Goal: Information Seeking & Learning: Learn about a topic

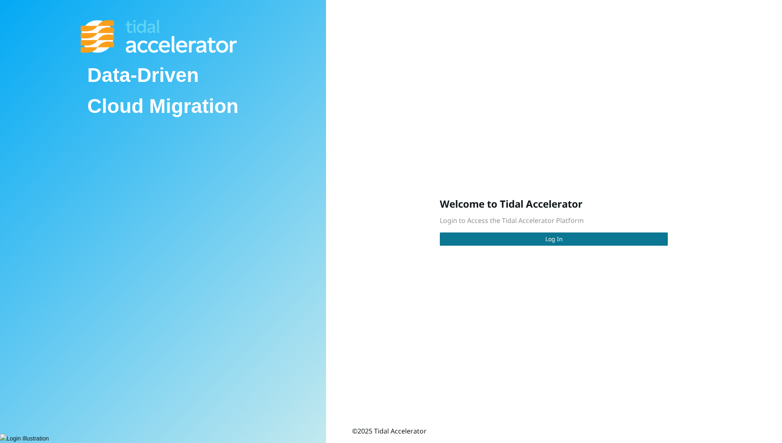
click at [548, 235] on span "Log In" at bounding box center [553, 239] width 17 height 9
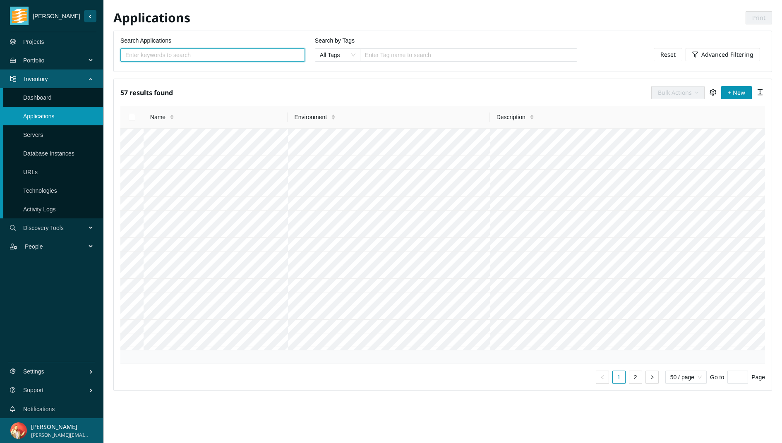
click at [64, 223] on span "Discovery Tools" at bounding box center [56, 228] width 66 height 25
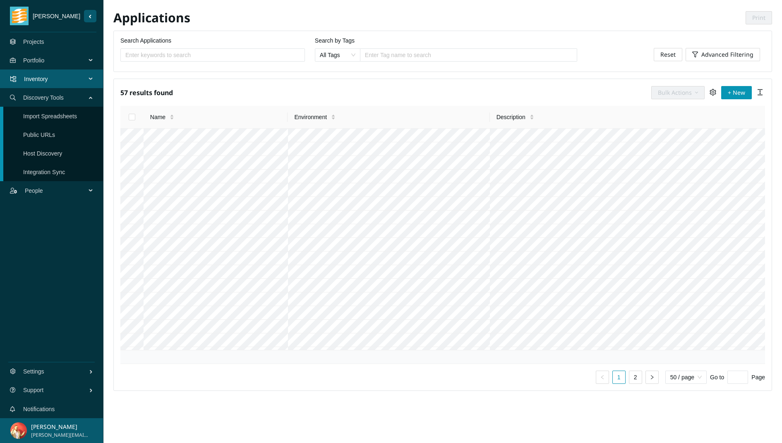
click at [44, 40] on link "Projects" at bounding box center [33, 41] width 21 height 7
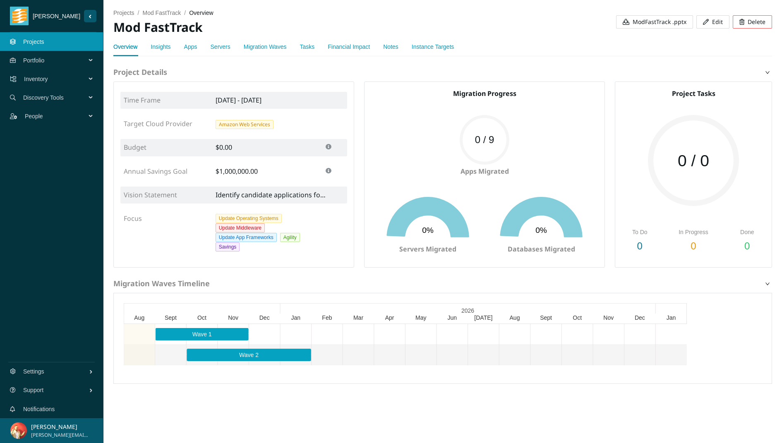
click at [194, 45] on link "Apps" at bounding box center [190, 46] width 13 height 7
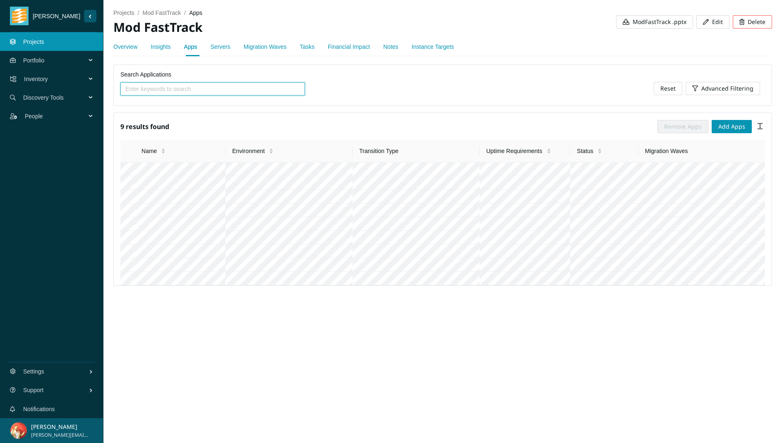
click at [226, 47] on link "Servers" at bounding box center [221, 46] width 20 height 7
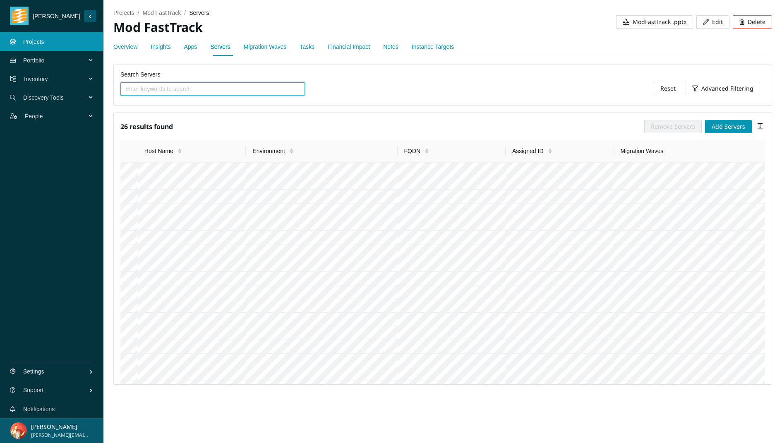
click at [441, 49] on link "Instance Targets" at bounding box center [433, 46] width 42 height 7
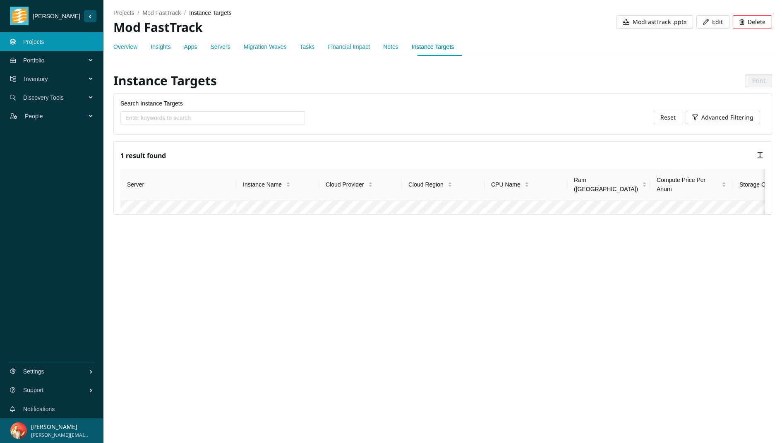
click at [154, 42] on div "Insights" at bounding box center [161, 46] width 20 height 9
click at [162, 48] on link "Insights" at bounding box center [161, 46] width 20 height 7
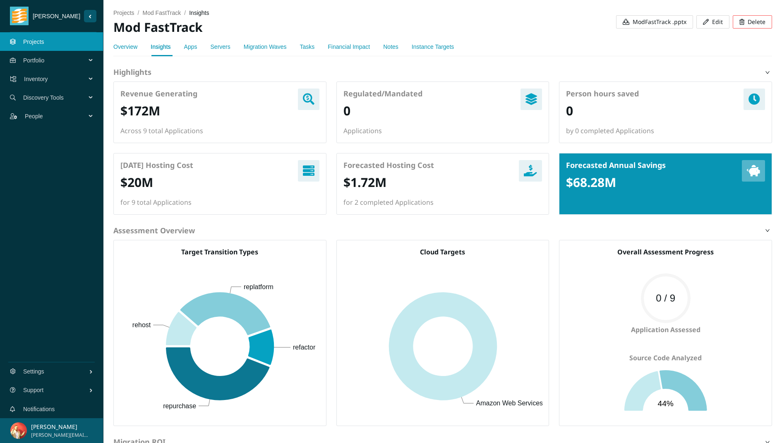
click at [69, 62] on span "Portfolio" at bounding box center [56, 60] width 66 height 25
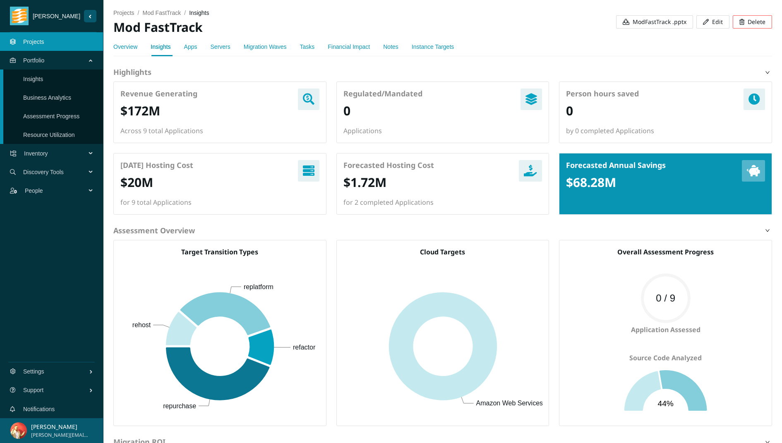
click at [43, 79] on link "Insights" at bounding box center [33, 79] width 20 height 7
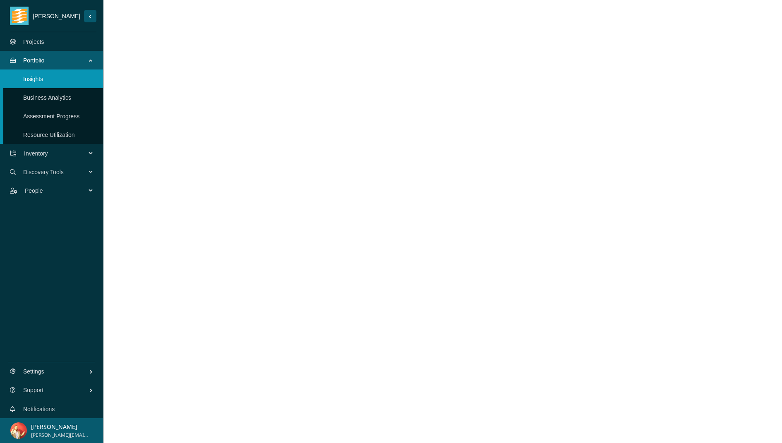
click at [72, 160] on span "Inventory" at bounding box center [56, 153] width 65 height 25
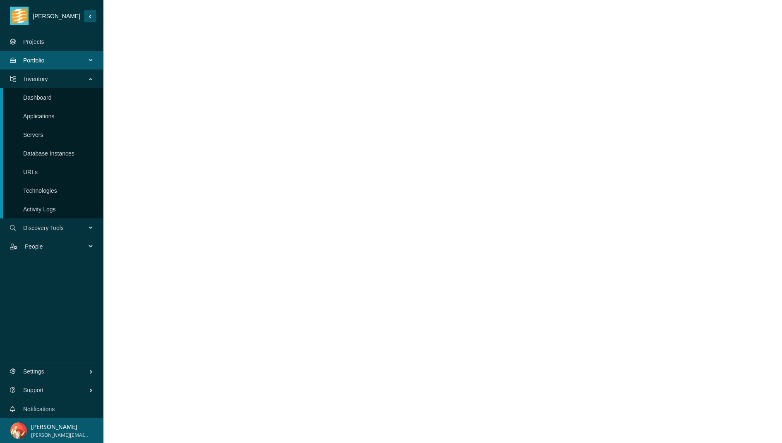
click at [55, 113] on link "Applications" at bounding box center [38, 116] width 31 height 7
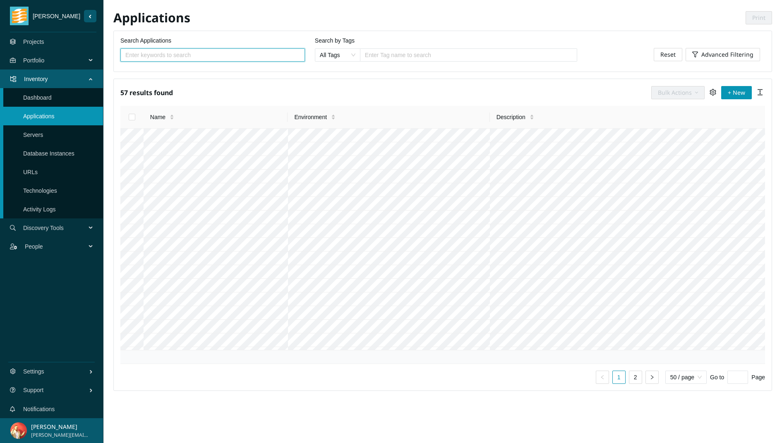
click at [419, 57] on div at bounding box center [468, 55] width 213 height 10
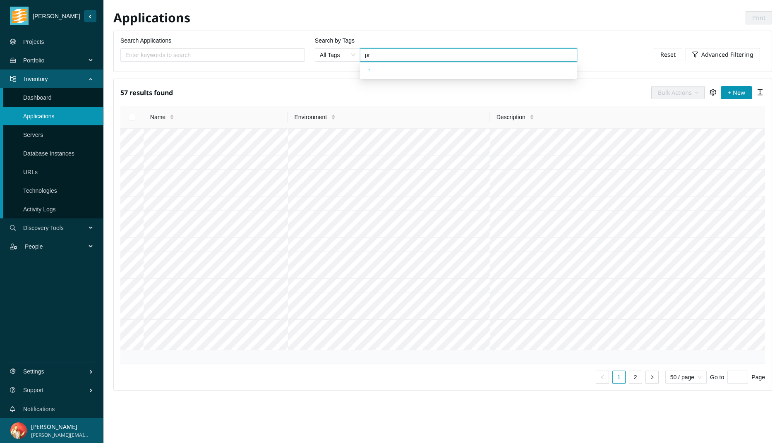
type input "pro"
click at [486, 70] on div "Production 18 apps" at bounding box center [468, 70] width 207 height 9
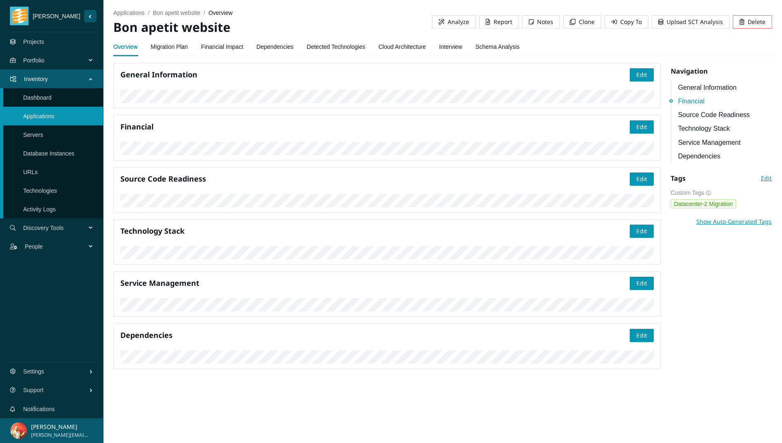
scroll to position [205, 0]
click at [301, 151] on div "Financial Edit" at bounding box center [386, 138] width 547 height 46
click at [173, 46] on link "Migration Plan" at bounding box center [169, 46] width 37 height 17
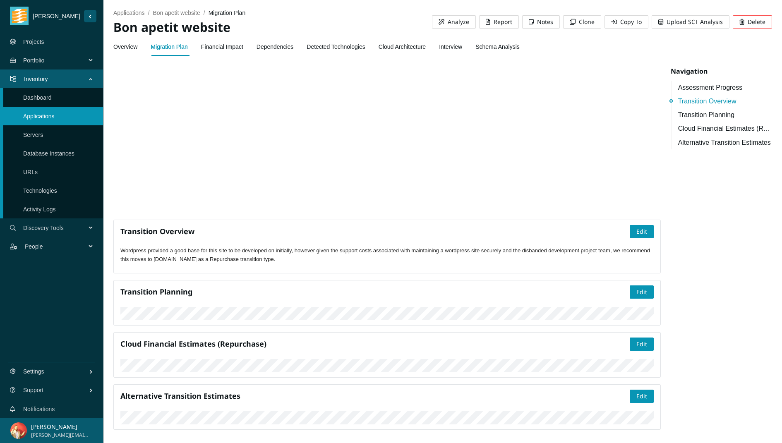
scroll to position [257, 0]
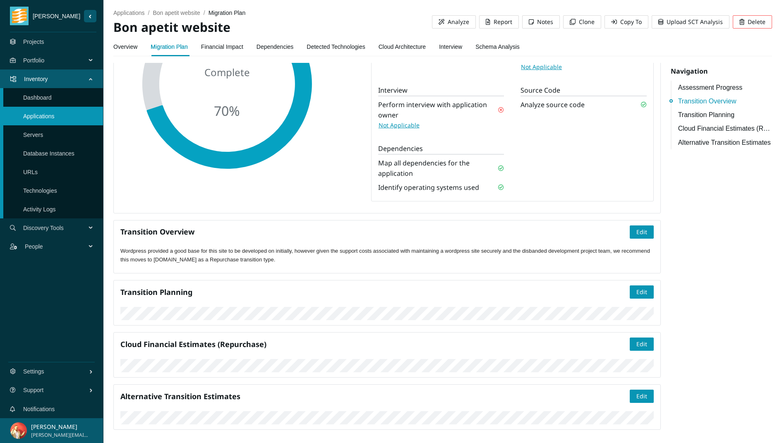
click at [242, 44] on link "Financial Impact" at bounding box center [222, 46] width 42 height 17
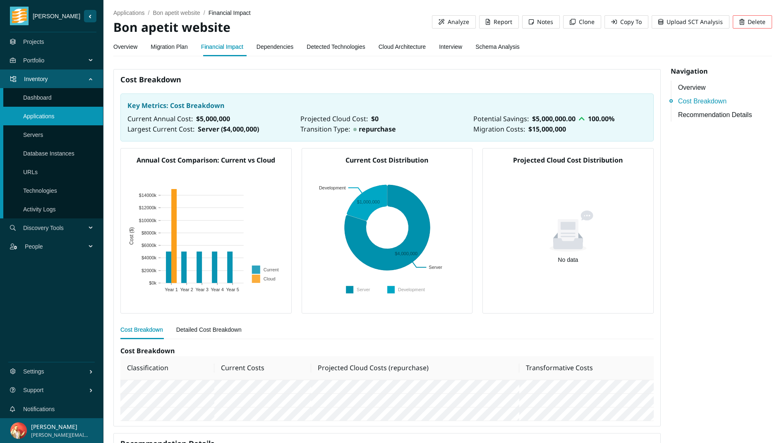
click at [504, 51] on link "Schema Analysis" at bounding box center [497, 46] width 44 height 17
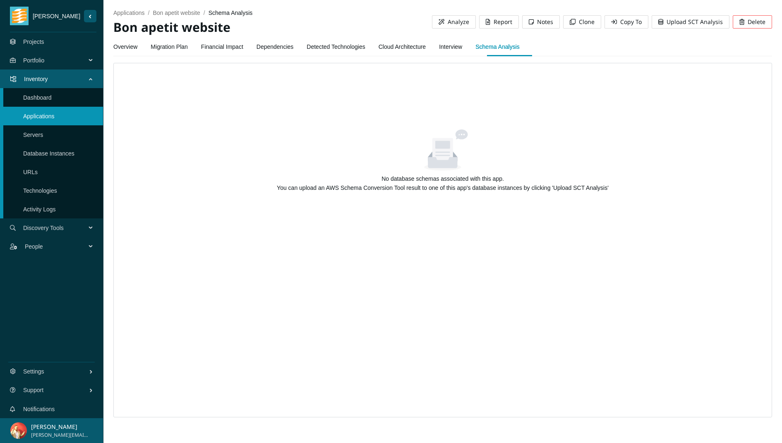
click at [446, 45] on div "Overview Migration Plan Financial Impact Dependencies Detected Technologies Clo…" at bounding box center [316, 46] width 406 height 19
click at [451, 45] on link "Interview" at bounding box center [450, 46] width 23 height 17
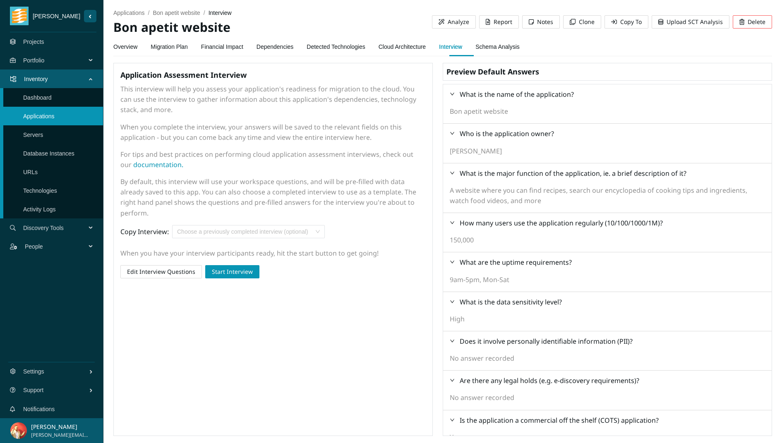
click at [508, 46] on link "Schema Analysis" at bounding box center [497, 46] width 44 height 17
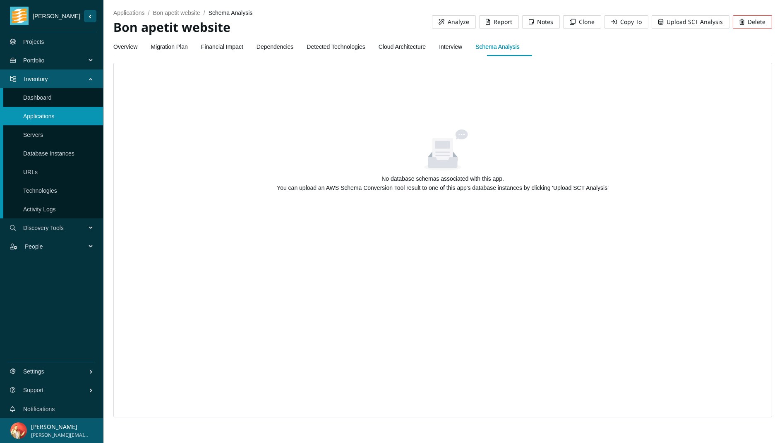
click at [454, 46] on link "Interview" at bounding box center [450, 46] width 23 height 17
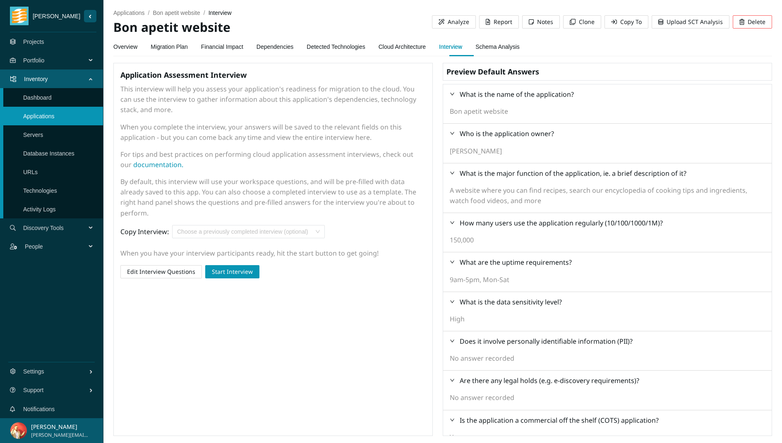
click at [419, 48] on link "Cloud Architecture" at bounding box center [402, 46] width 47 height 17
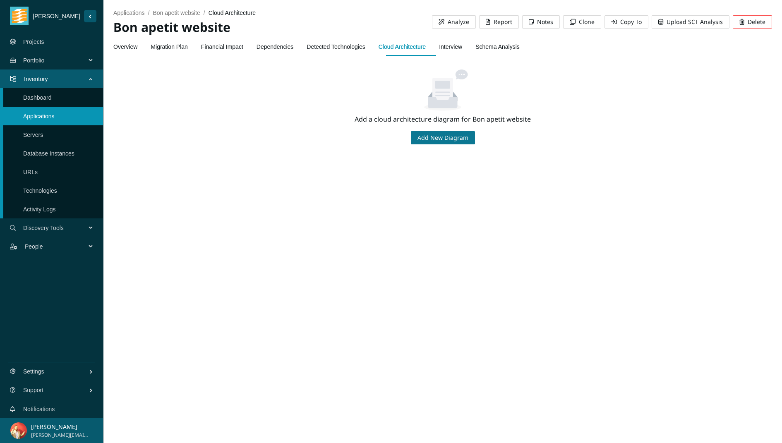
click at [427, 136] on span "Add New Diagram" at bounding box center [443, 137] width 51 height 9
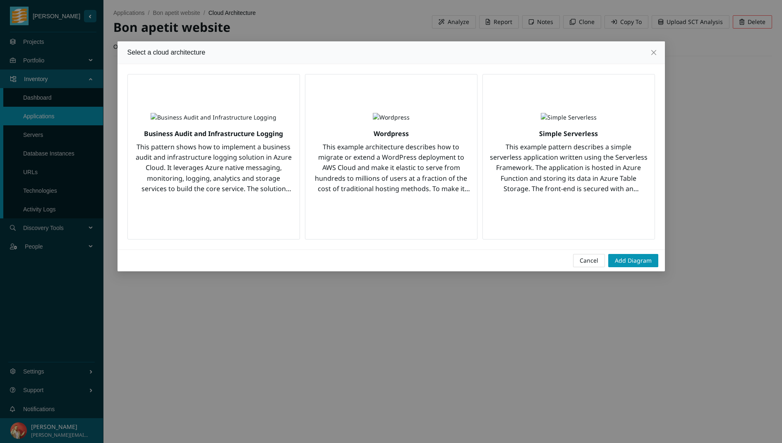
click at [378, 122] on img "button" at bounding box center [391, 117] width 37 height 9
click at [628, 264] on span "Add Diagram" at bounding box center [633, 260] width 37 height 9
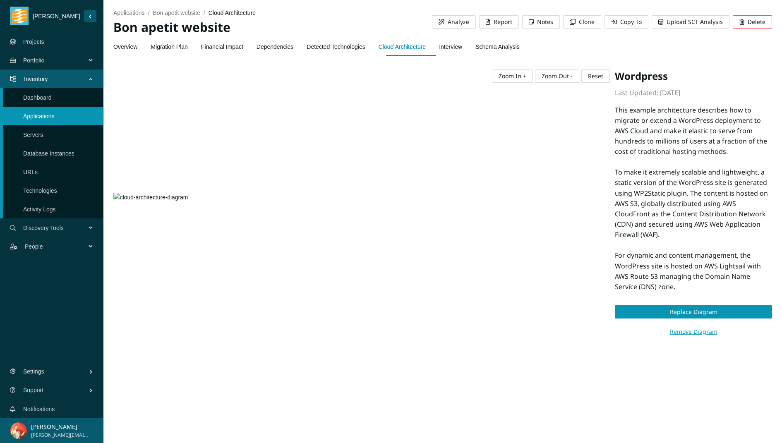
click at [329, 50] on link "Detected Technologies" at bounding box center [336, 46] width 58 height 17
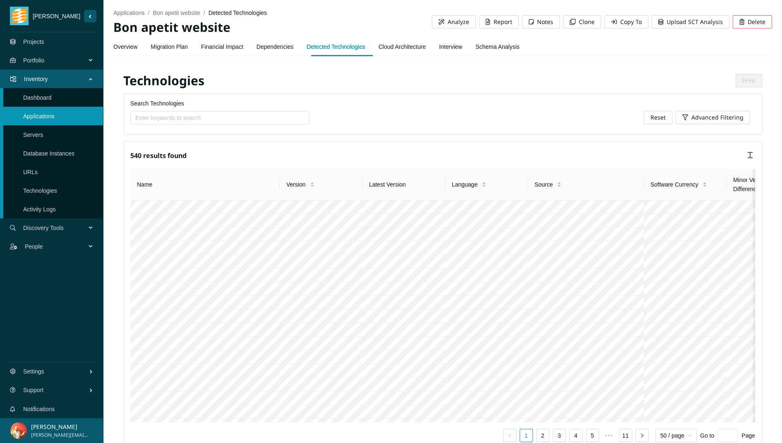
click at [125, 48] on link "Overview" at bounding box center [125, 46] width 24 height 17
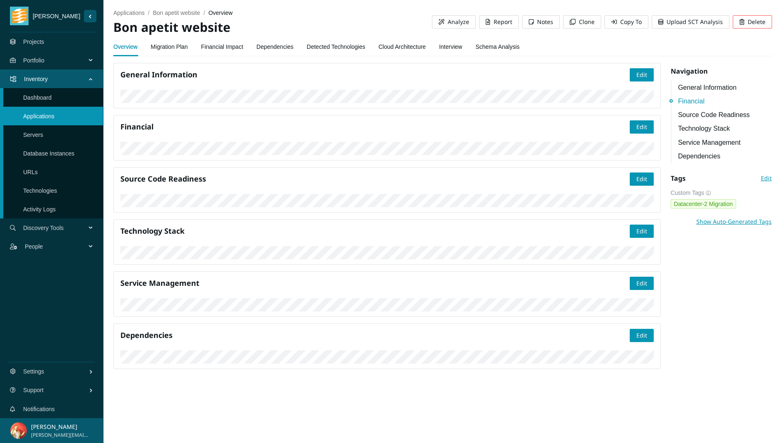
scroll to position [226, 0]
click at [44, 44] on link "Projects" at bounding box center [33, 41] width 21 height 7
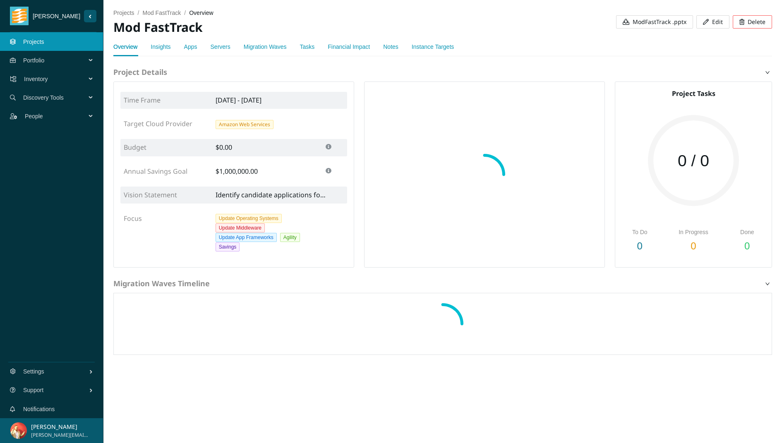
click at [655, 23] on span "ModFastTrack .pptx" at bounding box center [660, 21] width 54 height 9
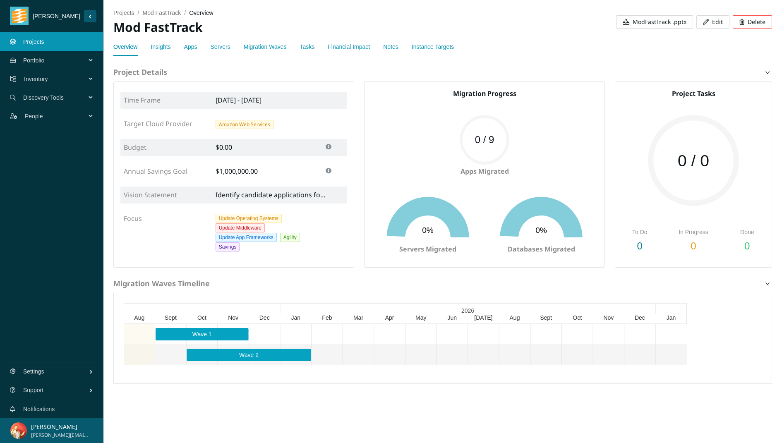
click at [543, 24] on div "projects / Mod FastTrack / overview / Mod FastTrack ModFastTrack .pptx Edit Del…" at bounding box center [442, 18] width 659 height 37
